Goal: Check status

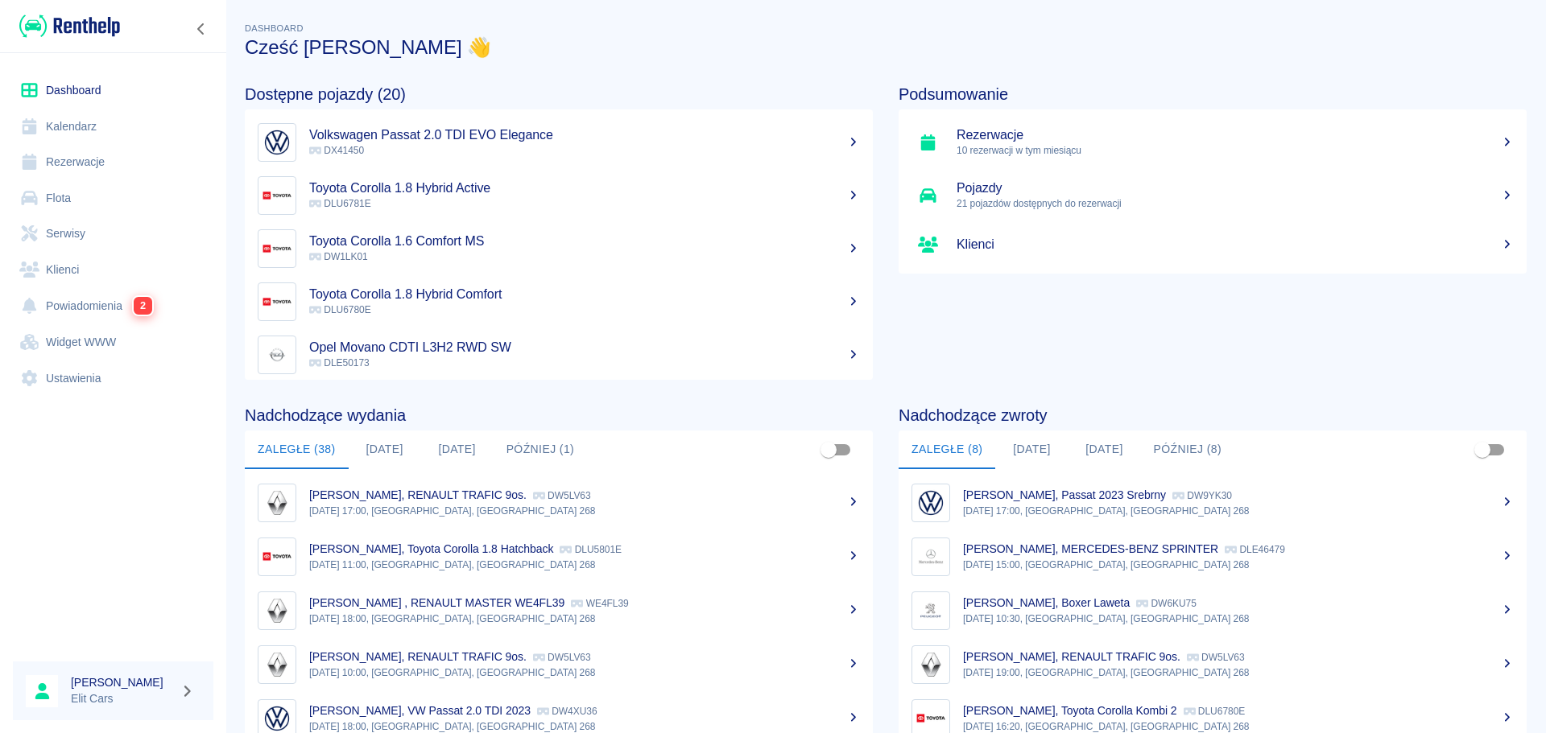
click at [68, 164] on link "Rezerwacje" at bounding box center [113, 162] width 200 height 36
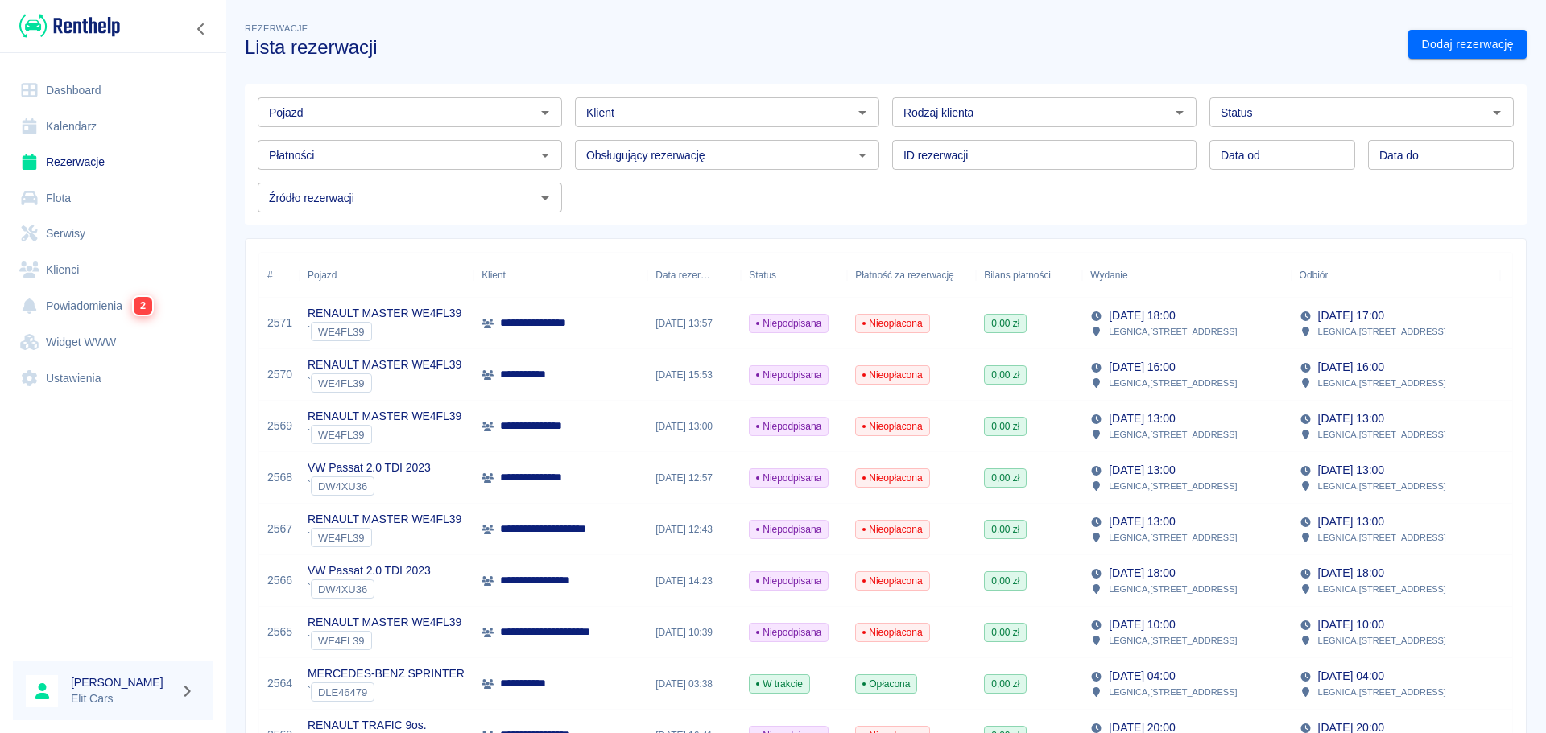
click at [64, 77] on link "Dashboard" at bounding box center [113, 90] width 200 height 36
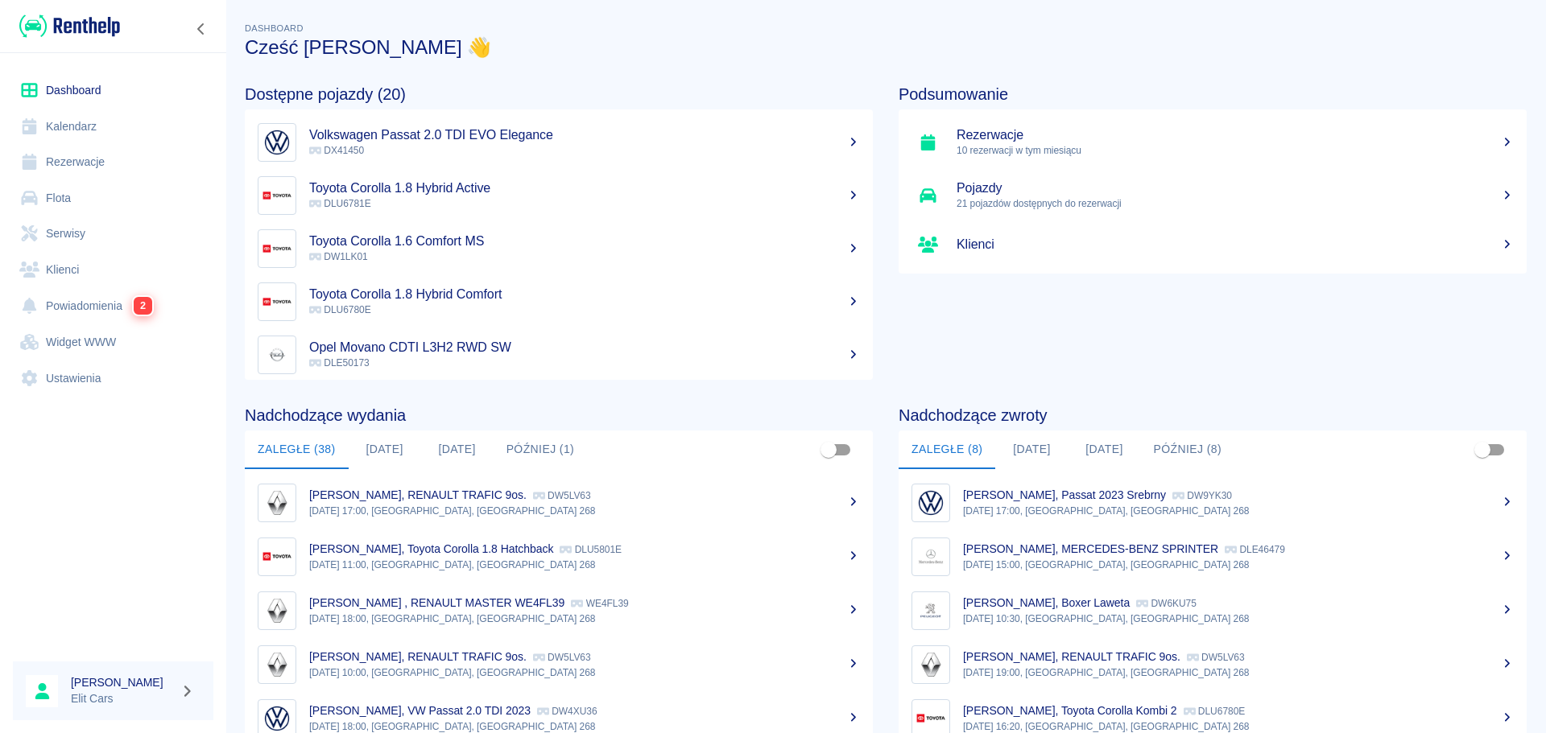
click at [455, 450] on button "[DATE]" at bounding box center [457, 450] width 72 height 39
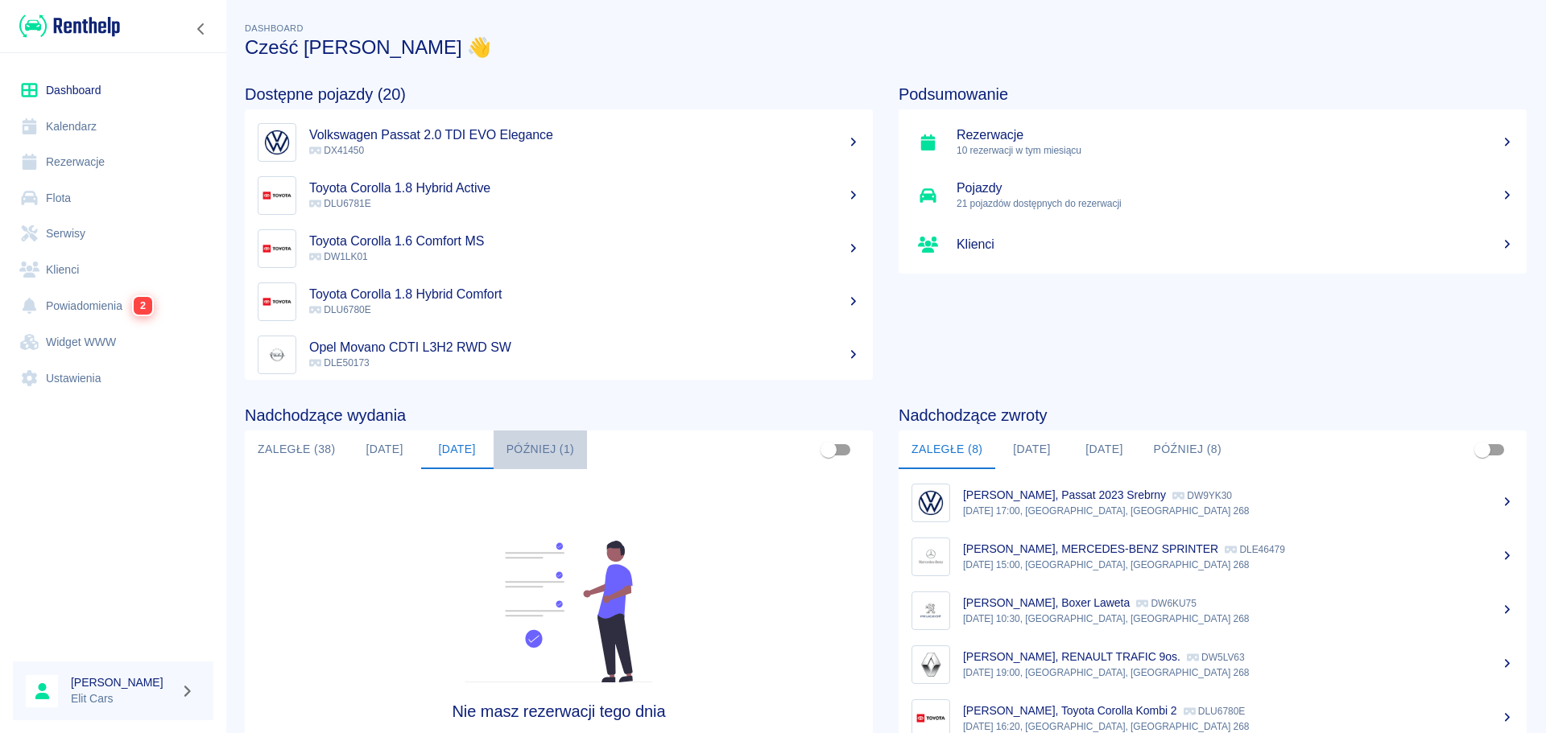
click at [531, 448] on button "Później (1)" at bounding box center [541, 450] width 94 height 39
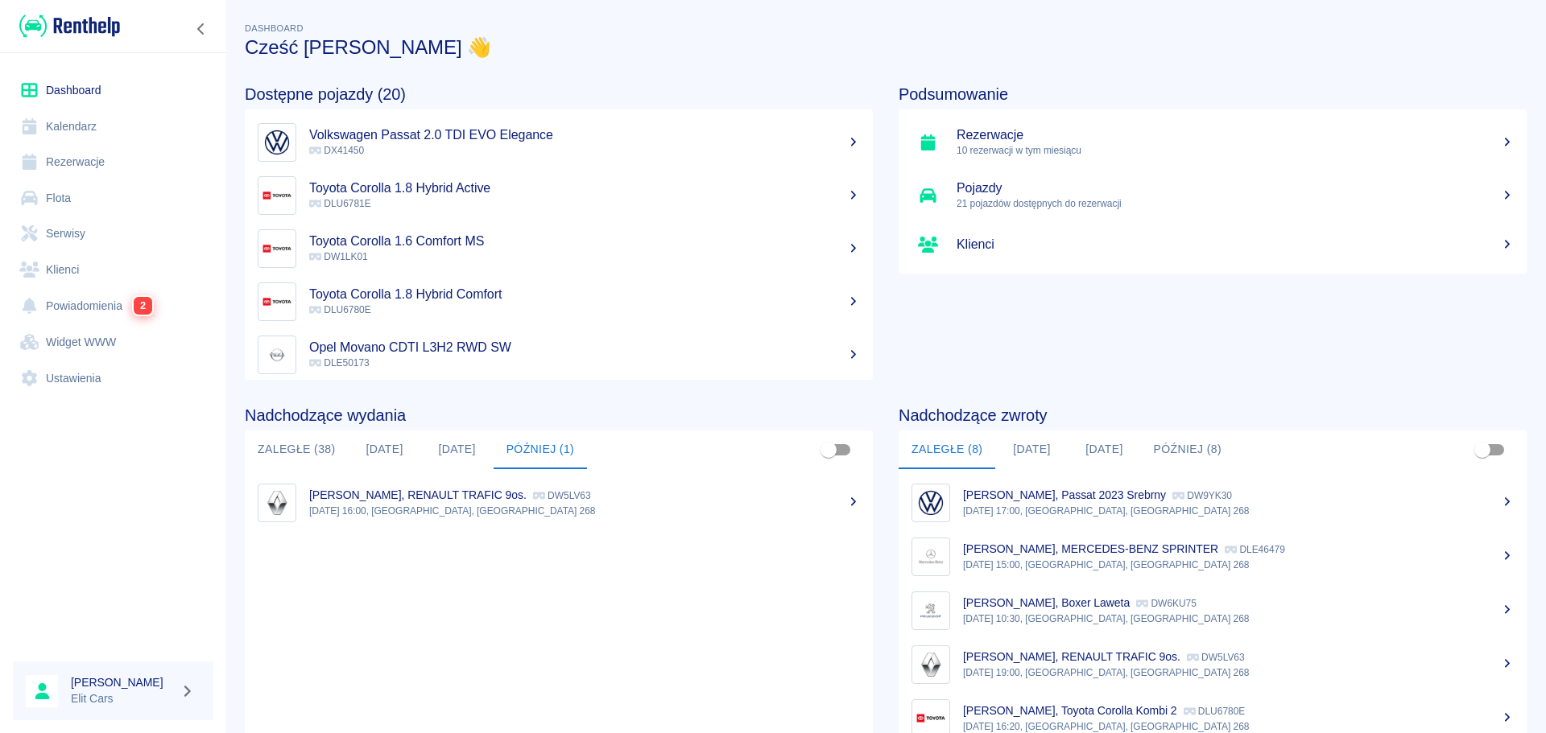
click at [370, 448] on button "[DATE]" at bounding box center [385, 450] width 72 height 39
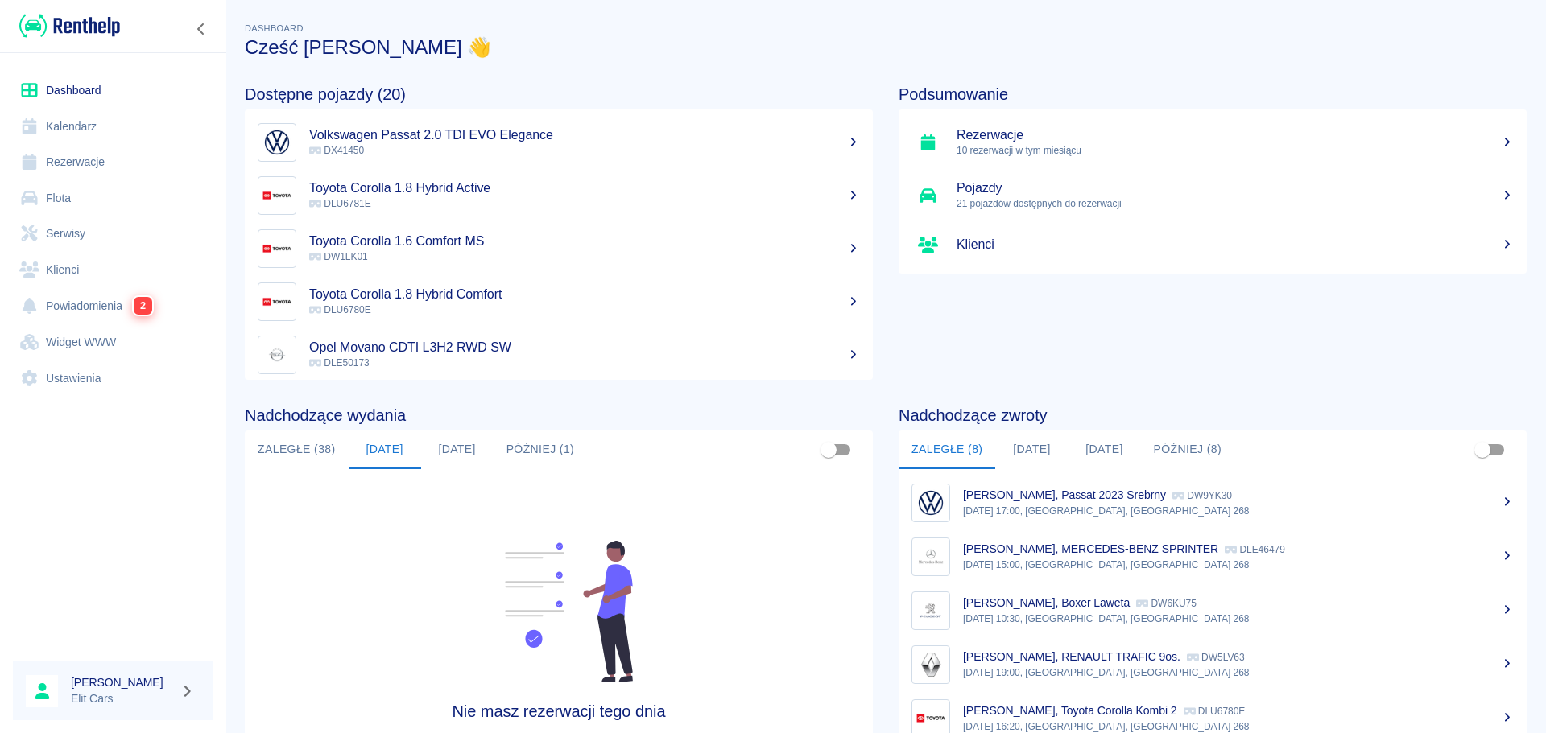
click at [303, 448] on button "Zaległe (38)" at bounding box center [297, 450] width 104 height 39
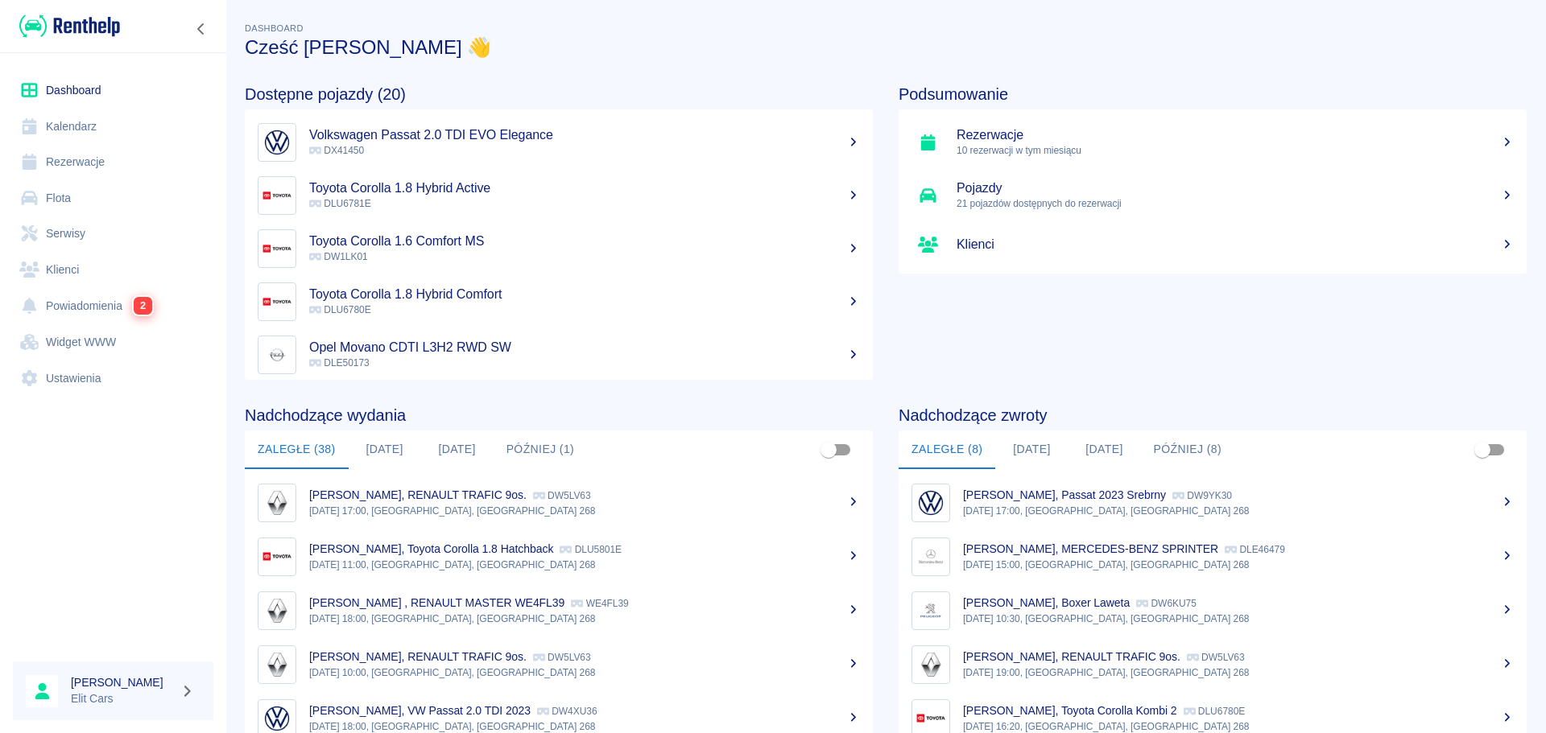
click at [438, 452] on button "[DATE]" at bounding box center [457, 450] width 72 height 39
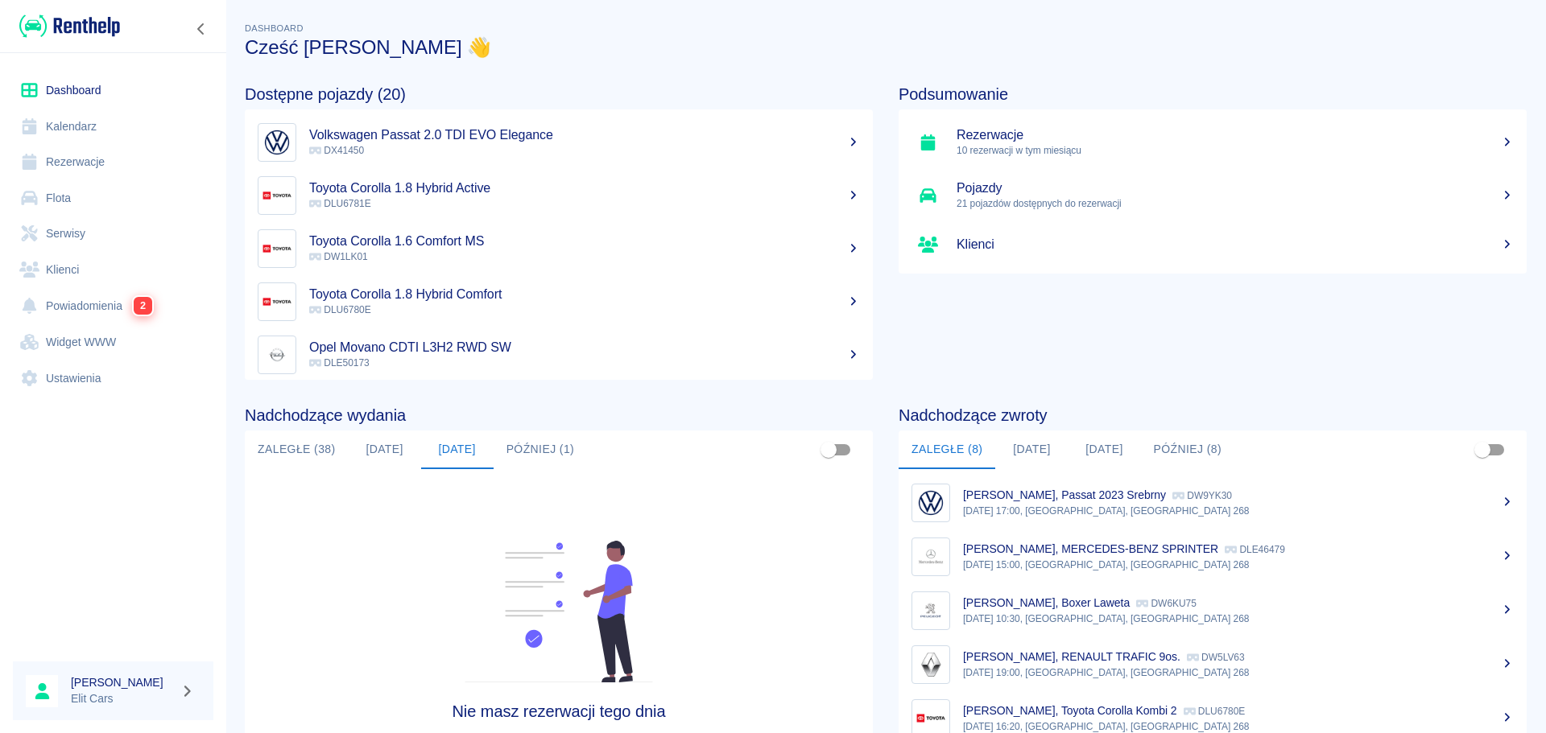
click at [376, 453] on button "[DATE]" at bounding box center [385, 450] width 72 height 39
